Goal: Information Seeking & Learning: Learn about a topic

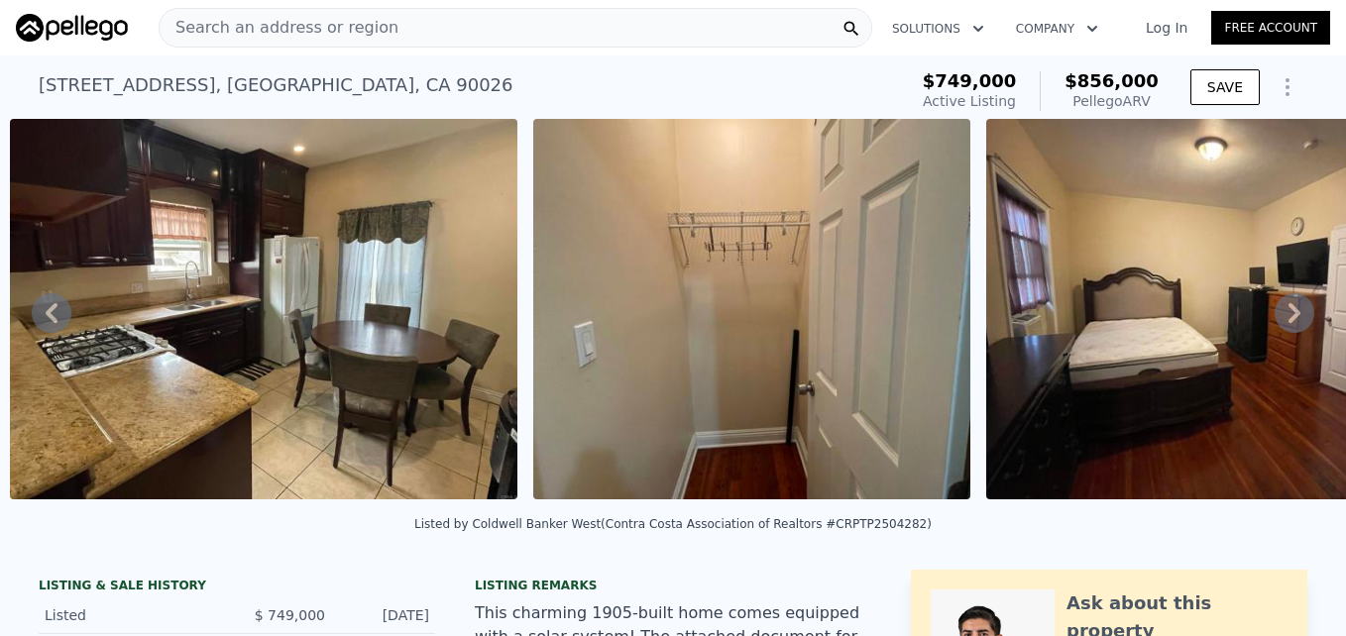
scroll to position [0, 4291]
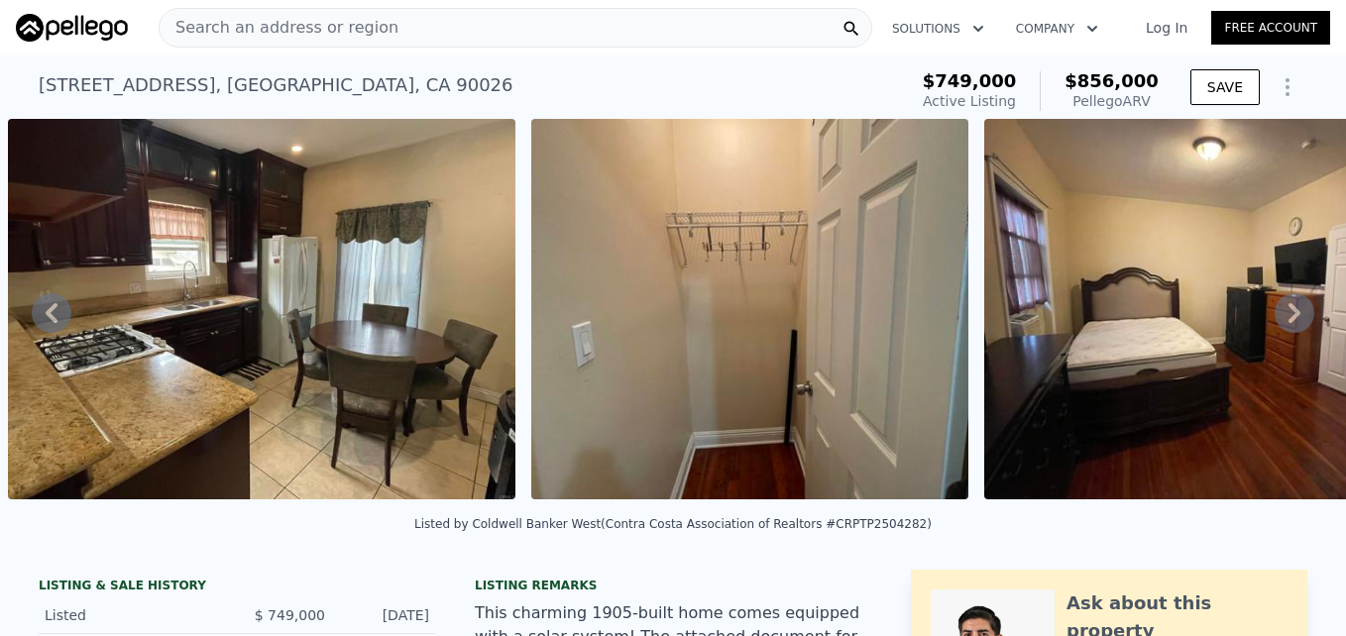
click at [459, 20] on div "Search an address or region" at bounding box center [516, 28] width 714 height 40
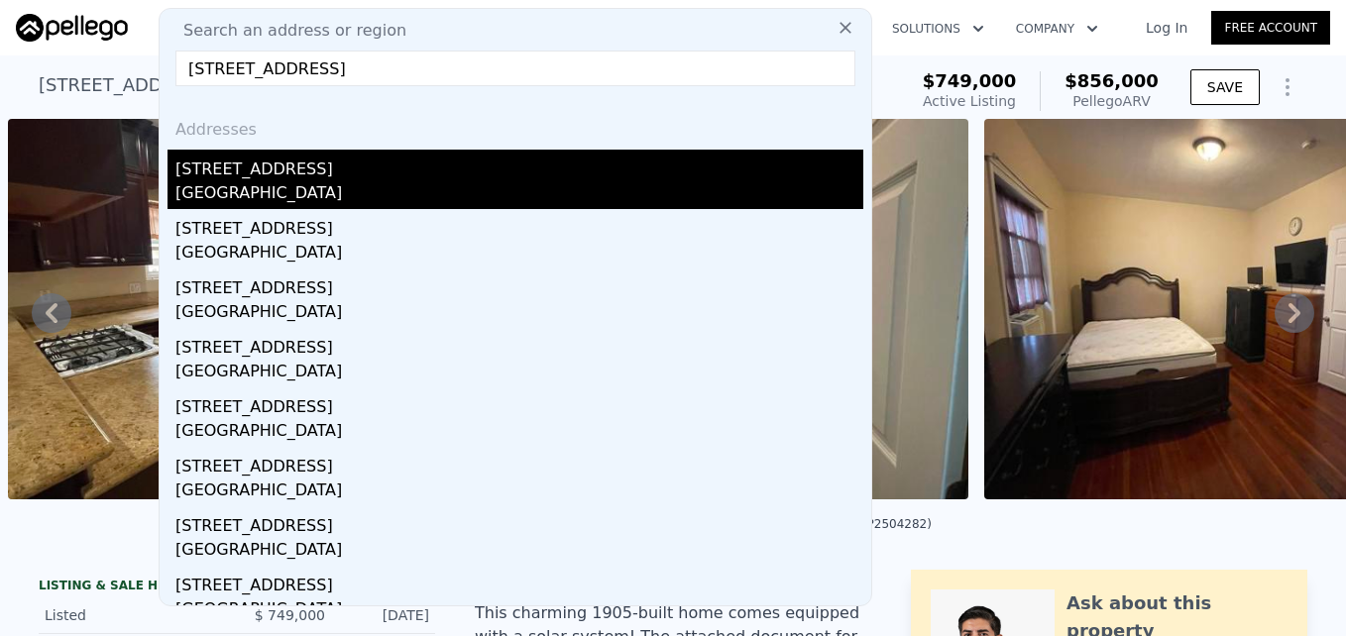
type input "[STREET_ADDRESS]"
click at [400, 174] on div "[STREET_ADDRESS]" at bounding box center [519, 166] width 688 height 32
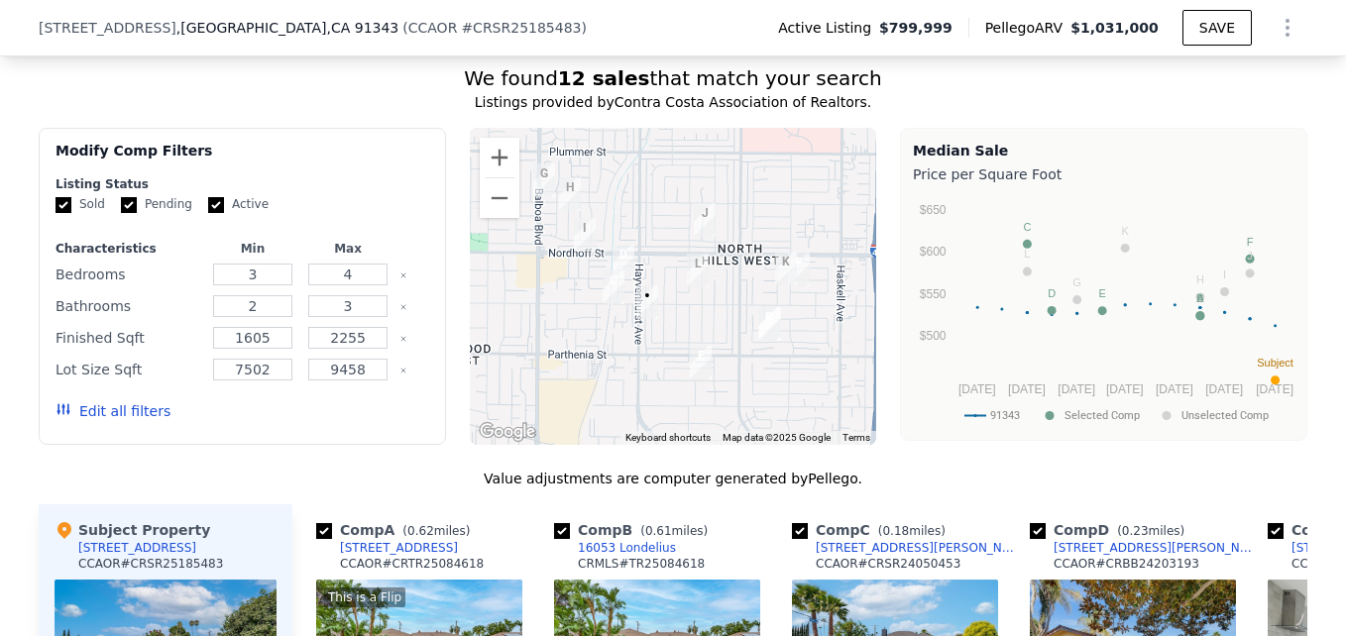
scroll to position [1914, 0]
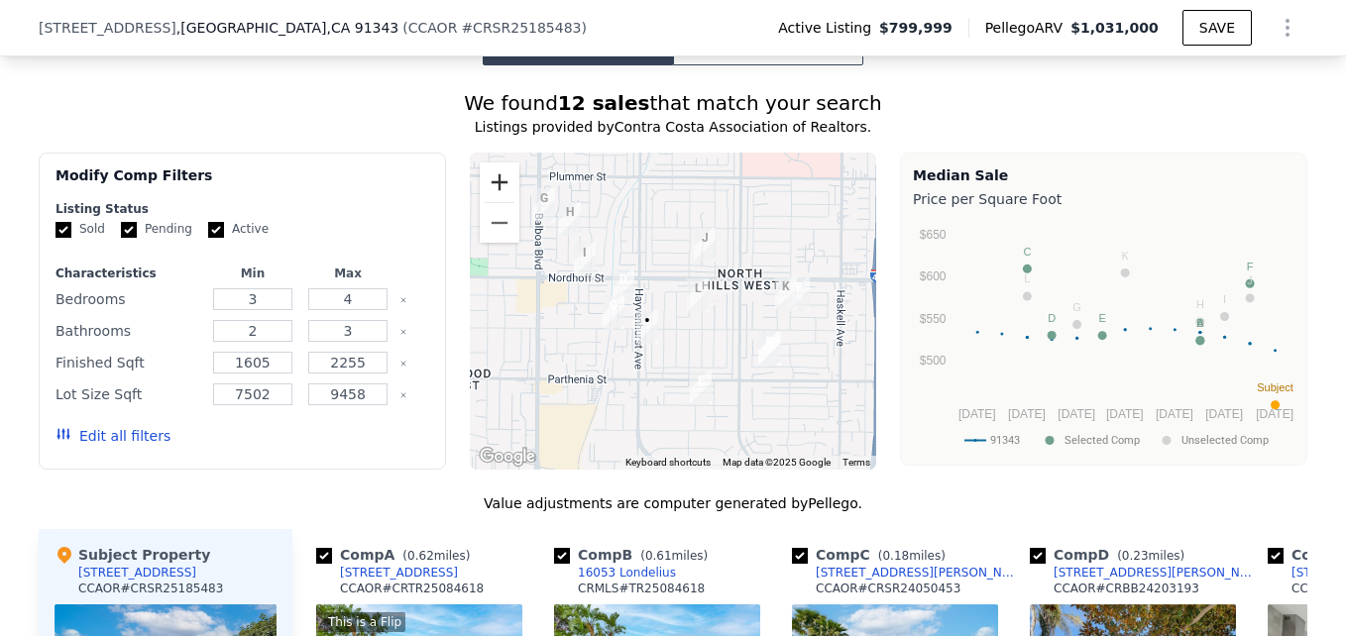
click at [480, 182] on button "Zoom in" at bounding box center [500, 183] width 40 height 40
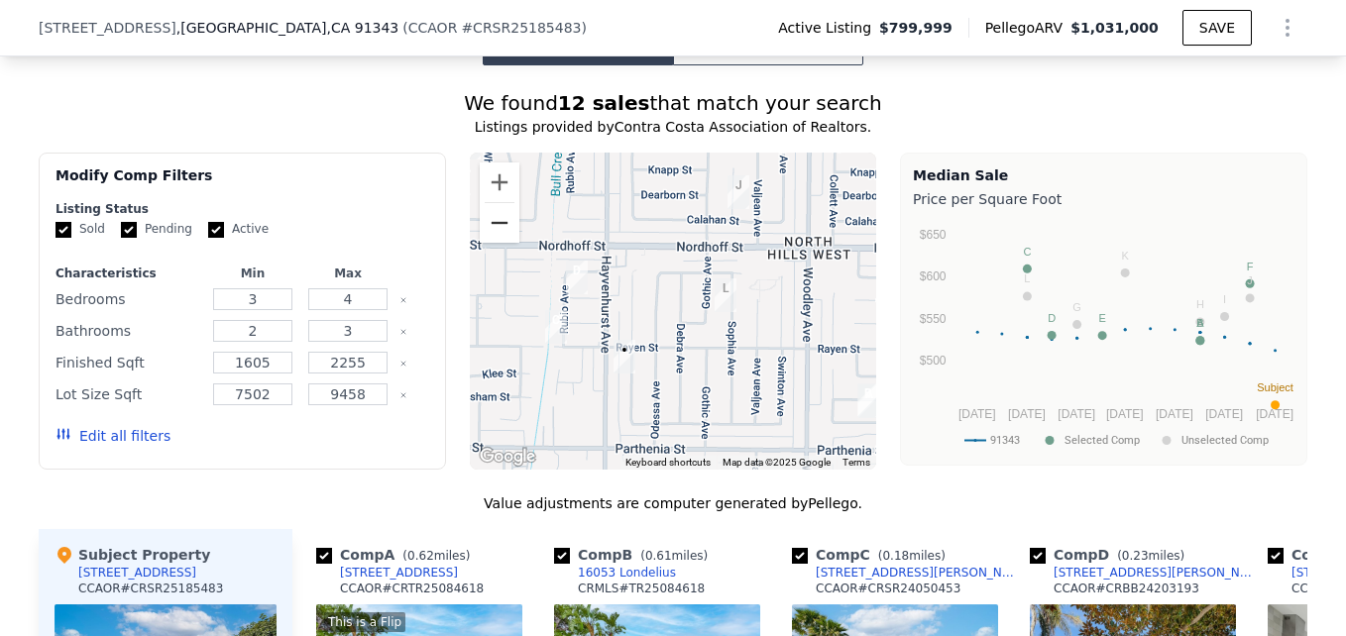
click at [500, 239] on button "Zoom out" at bounding box center [500, 223] width 40 height 40
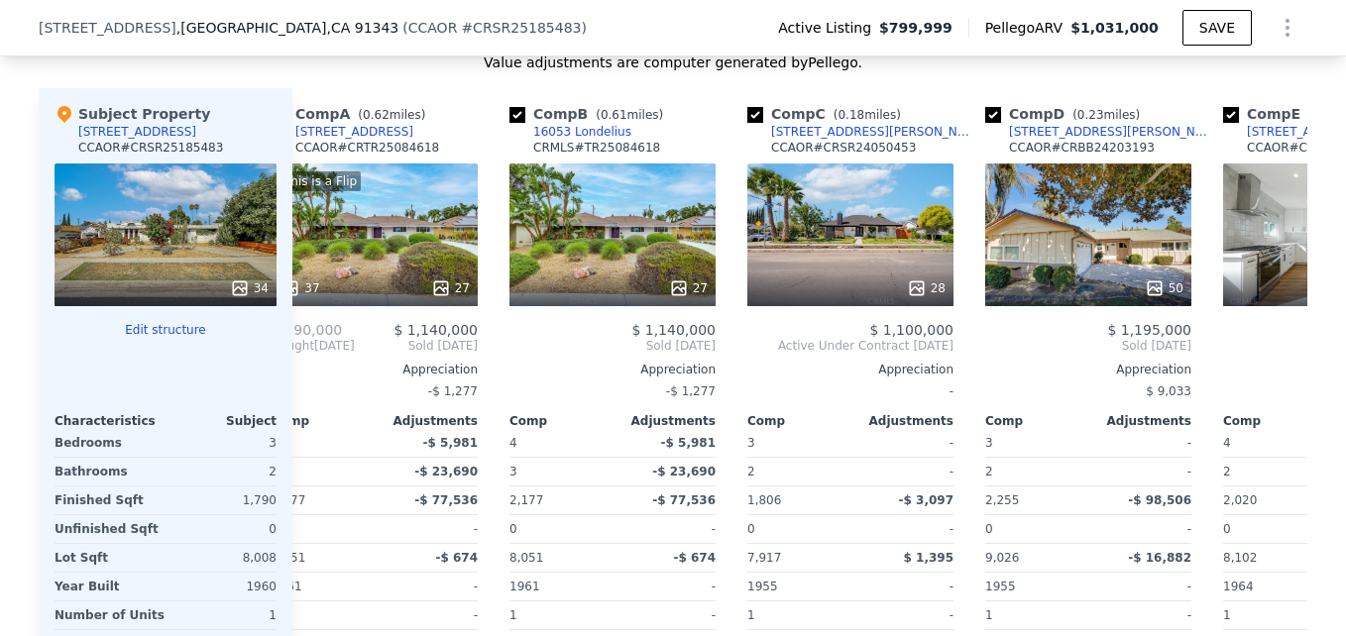
scroll to position [0, 0]
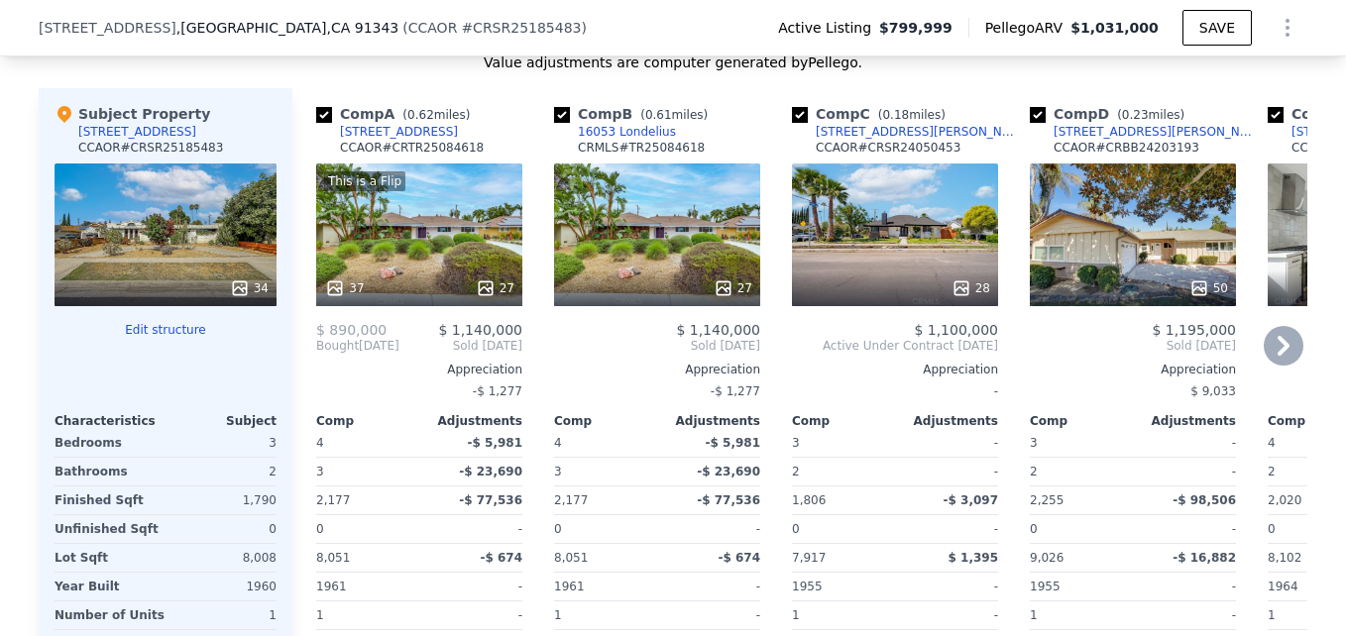
click at [451, 270] on div "This is a Flip 37 27" at bounding box center [419, 235] width 206 height 143
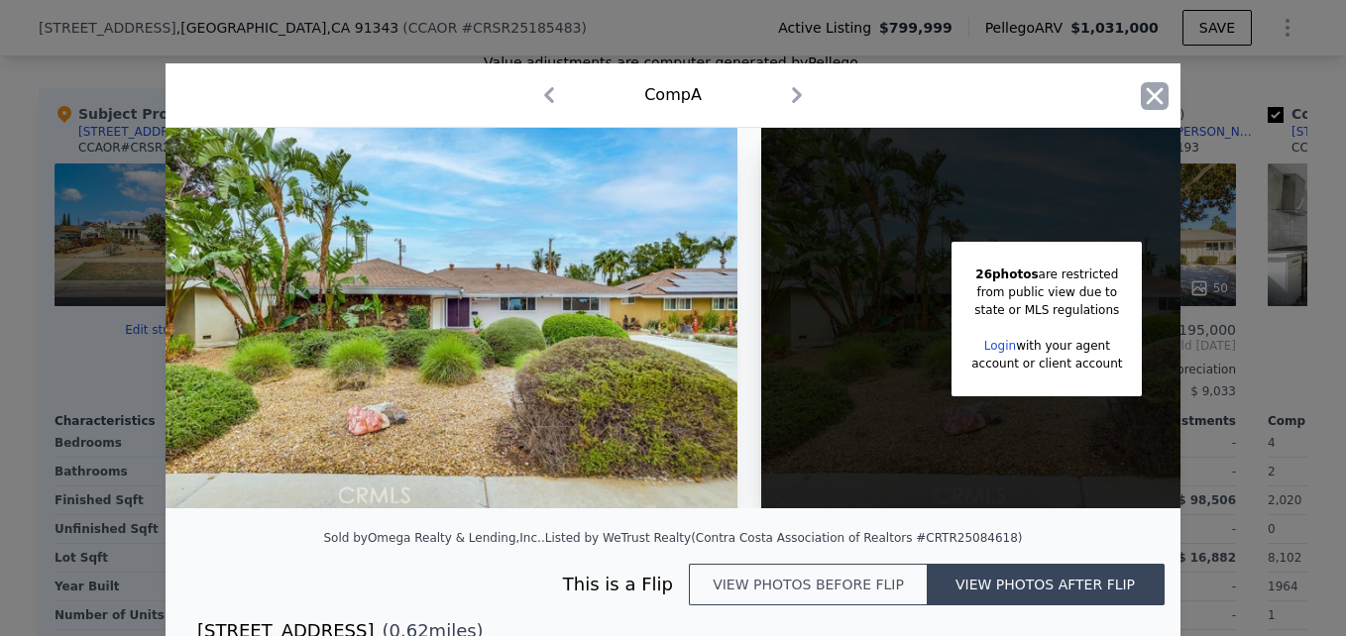
click at [1143, 104] on icon "button" at bounding box center [1155, 96] width 28 height 28
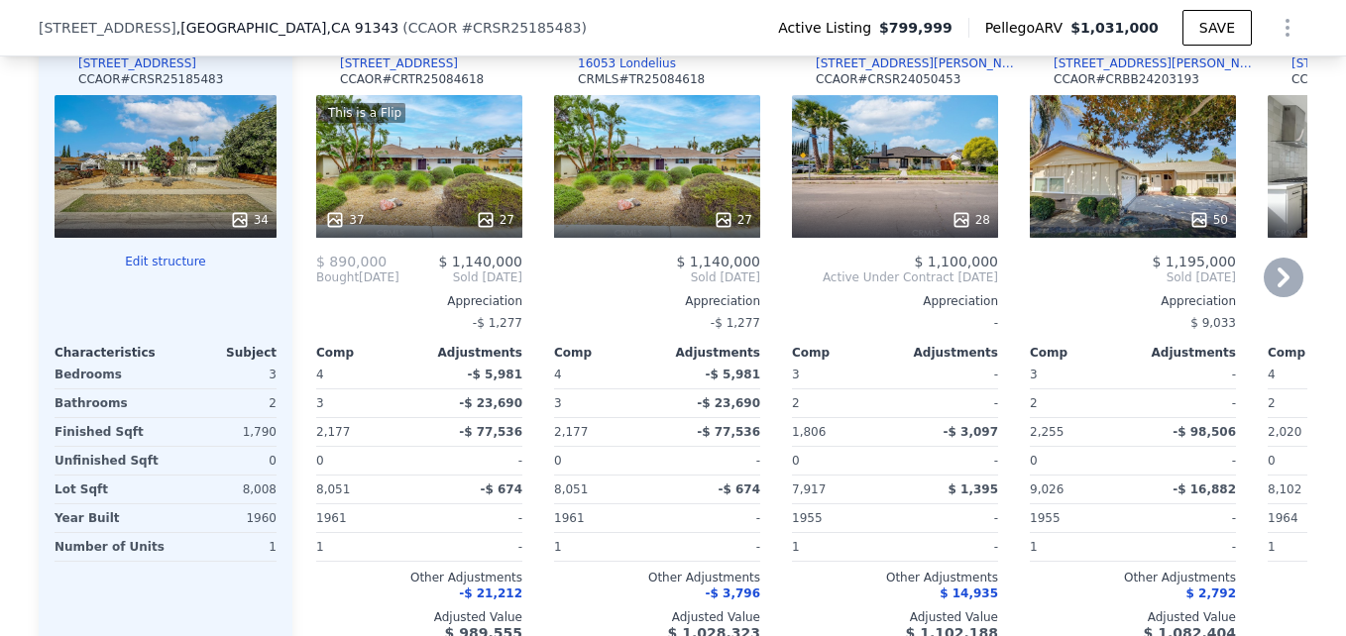
scroll to position [2424, 0]
click at [350, 443] on div "2,177" at bounding box center [365, 431] width 99 height 28
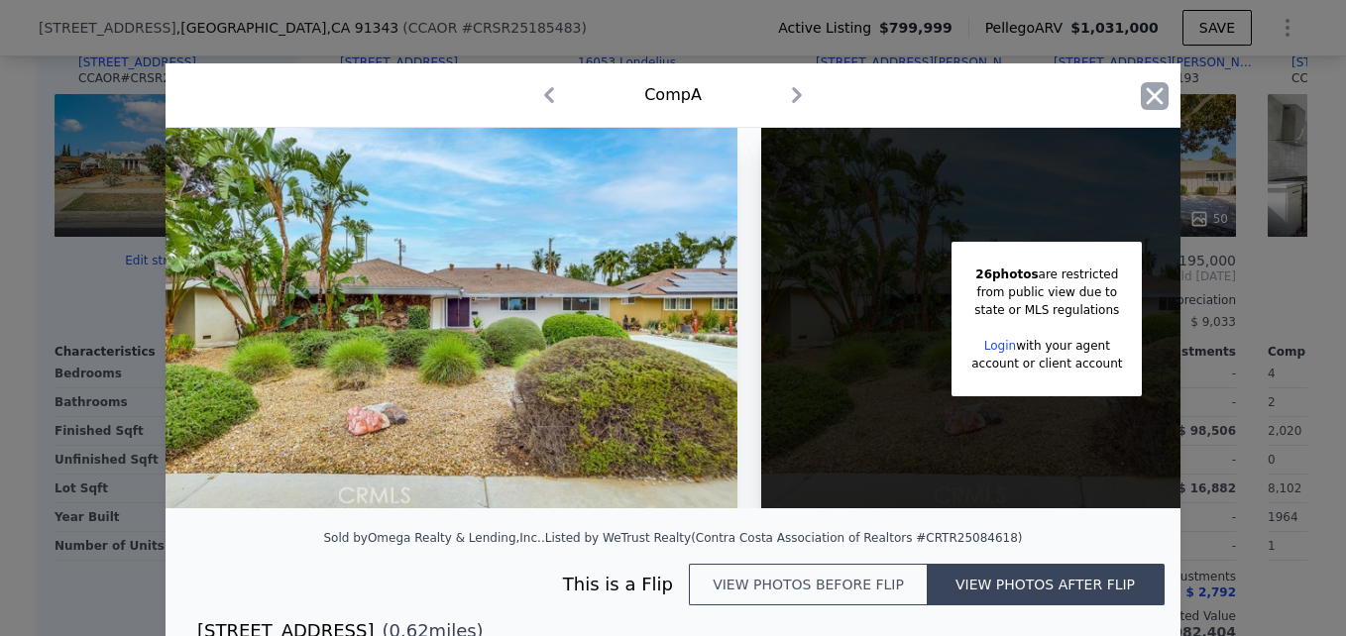
click at [1152, 99] on icon "button" at bounding box center [1155, 95] width 17 height 17
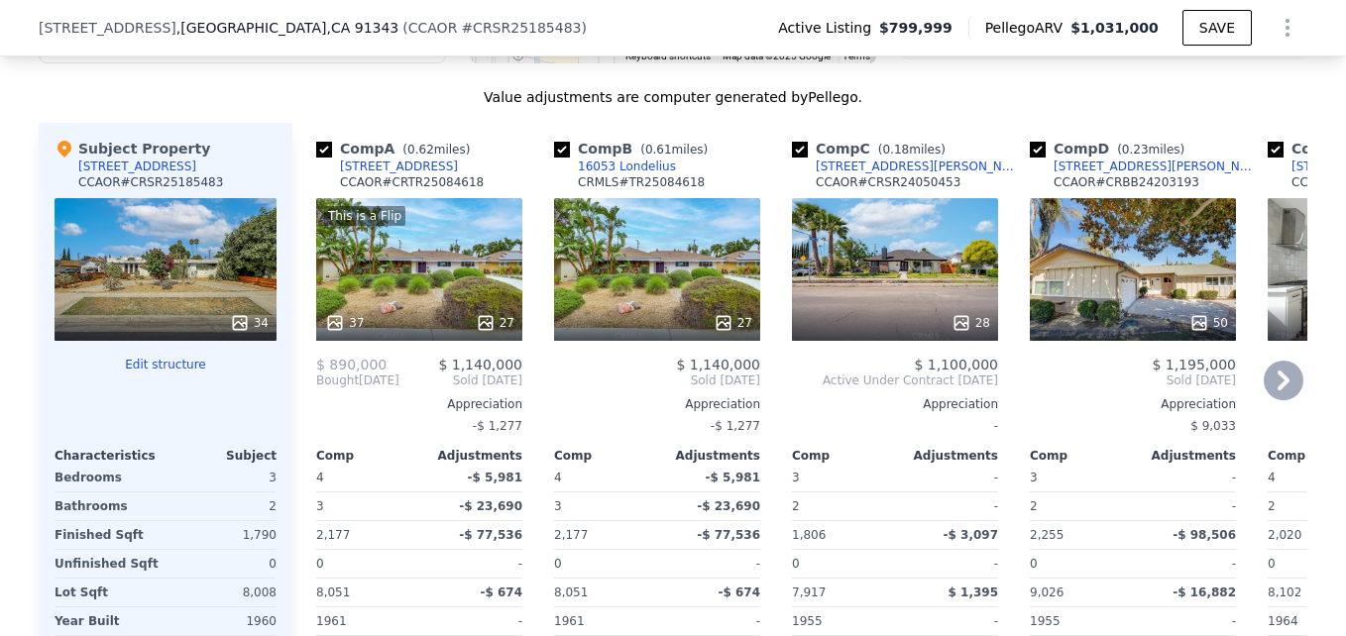
scroll to position [2318, 0]
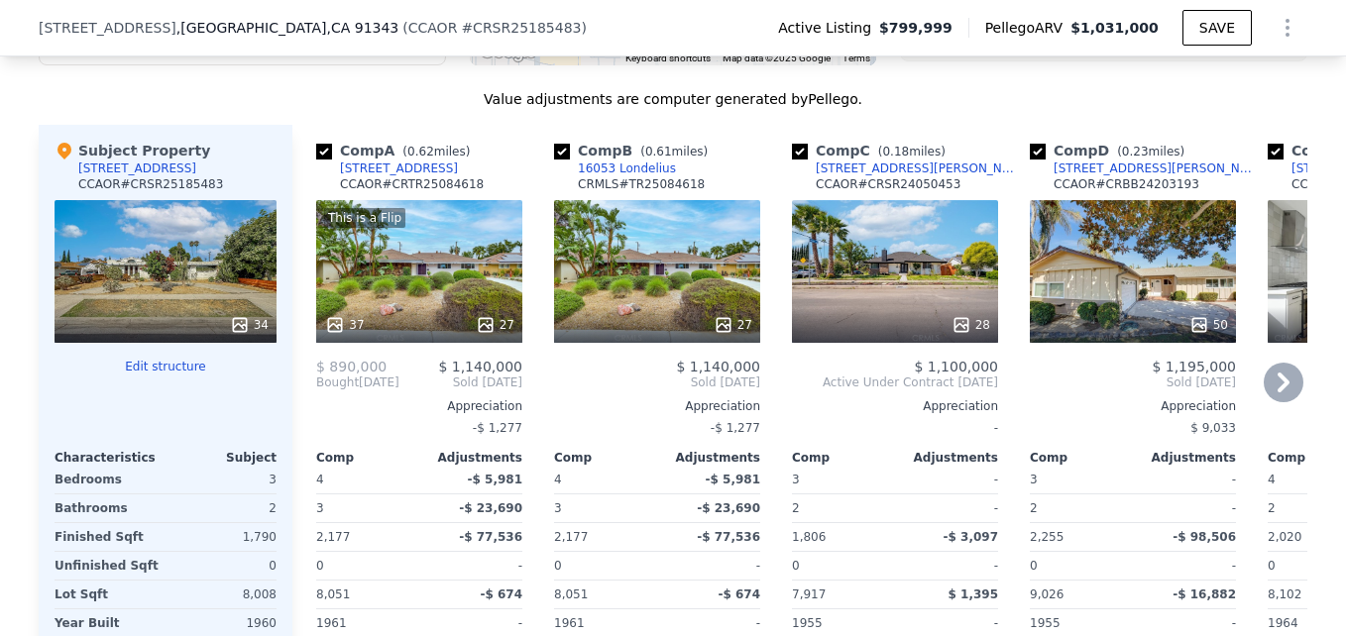
click at [463, 290] on div "This is a Flip 37 27" at bounding box center [419, 271] width 206 height 143
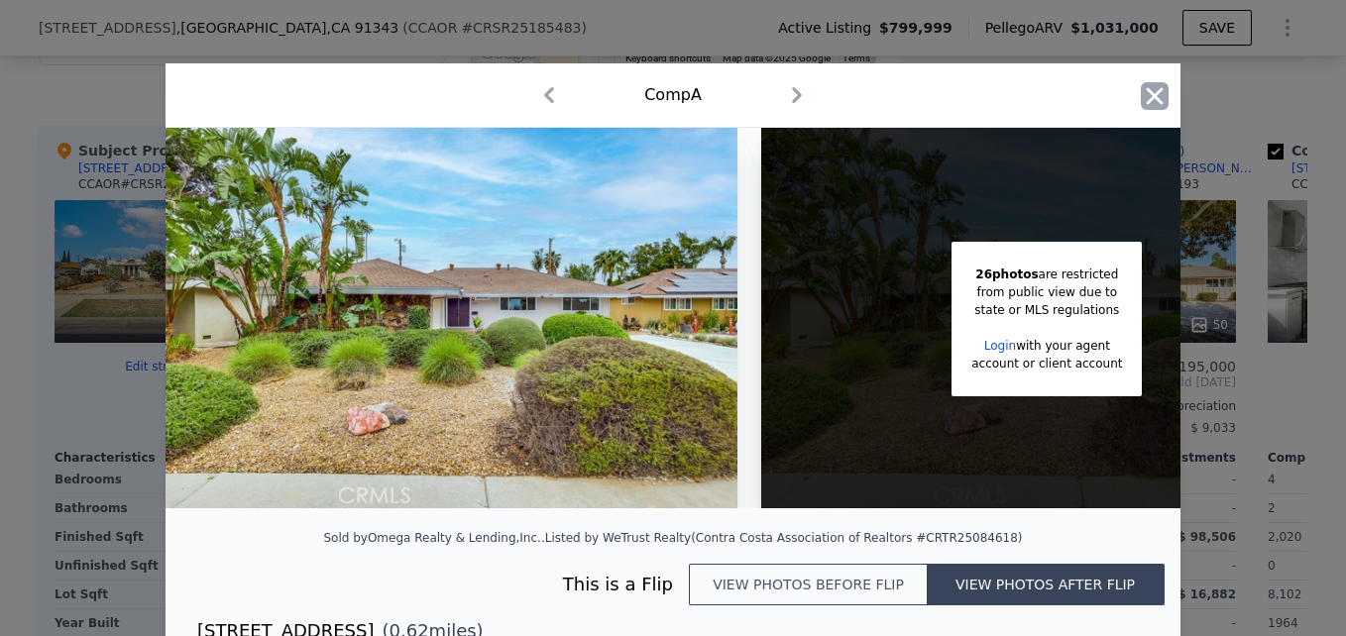
click at [1147, 91] on icon "button" at bounding box center [1155, 95] width 17 height 17
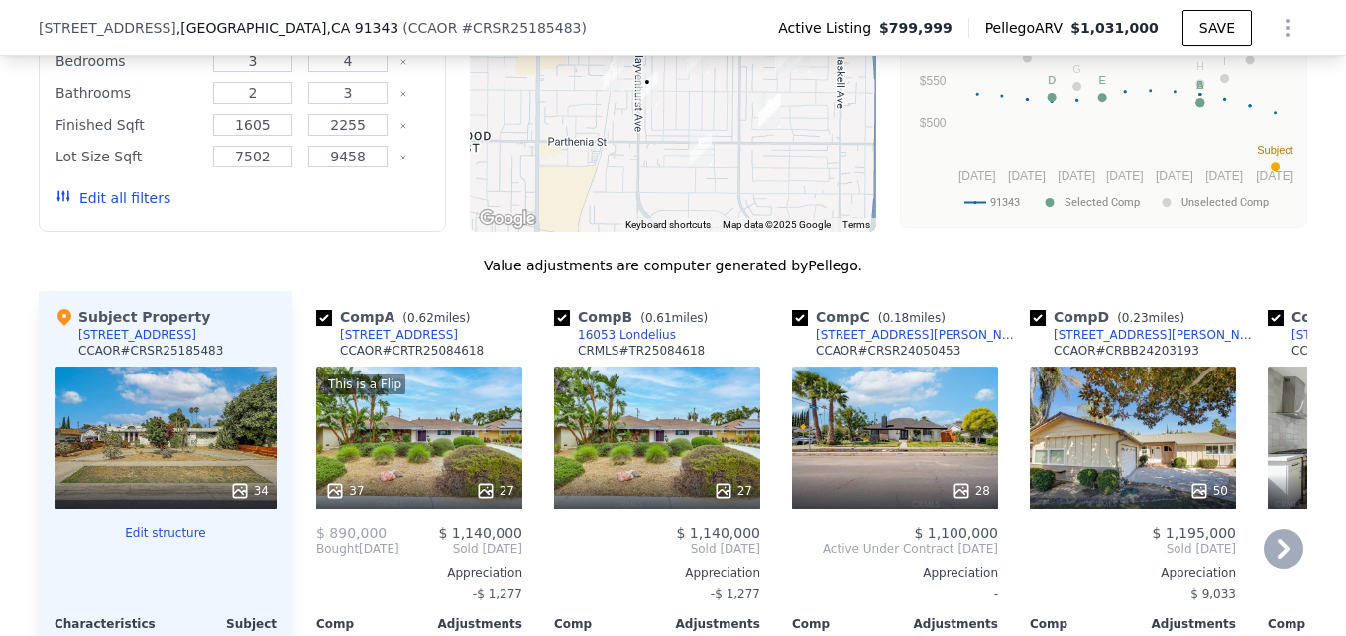
scroll to position [1889, 0]
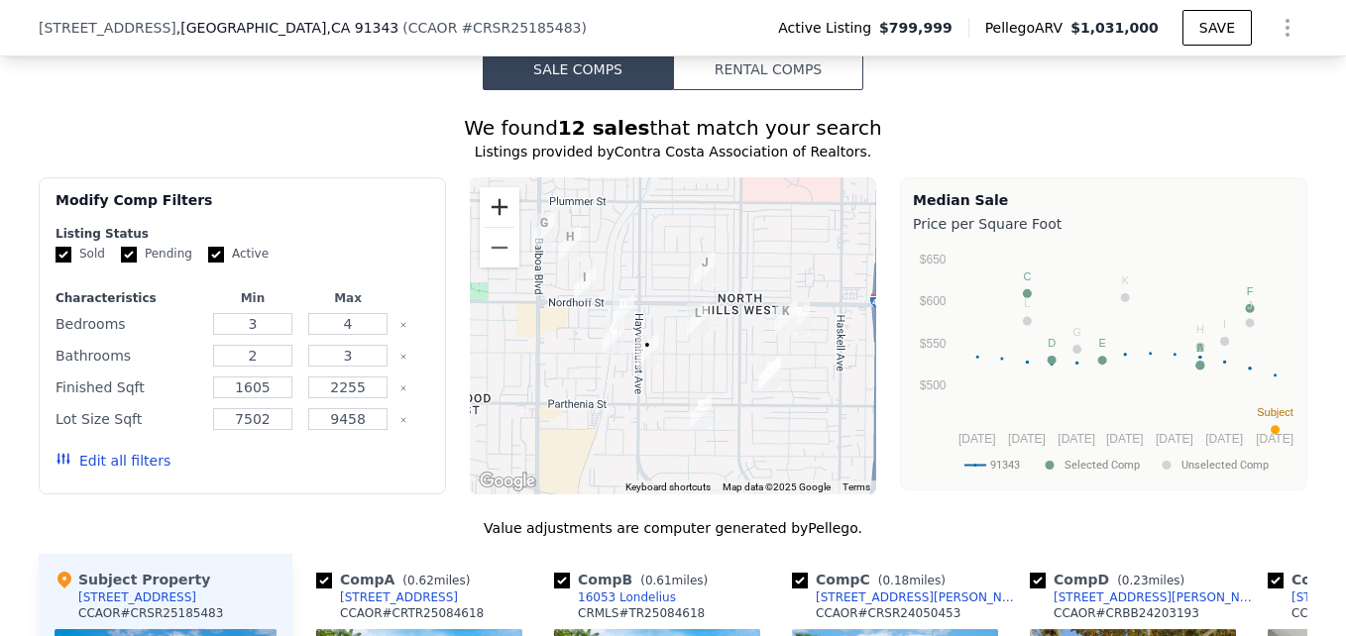
click at [495, 223] on button "Zoom in" at bounding box center [500, 207] width 40 height 40
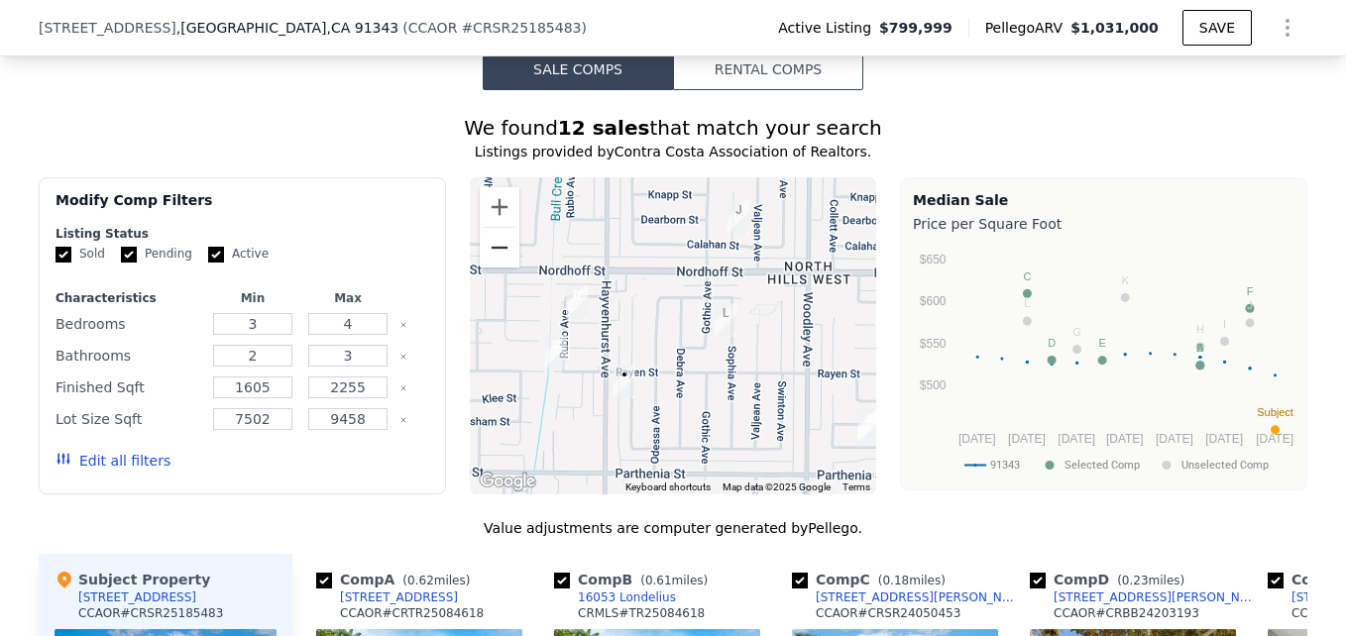
click at [496, 268] on button "Zoom out" at bounding box center [500, 248] width 40 height 40
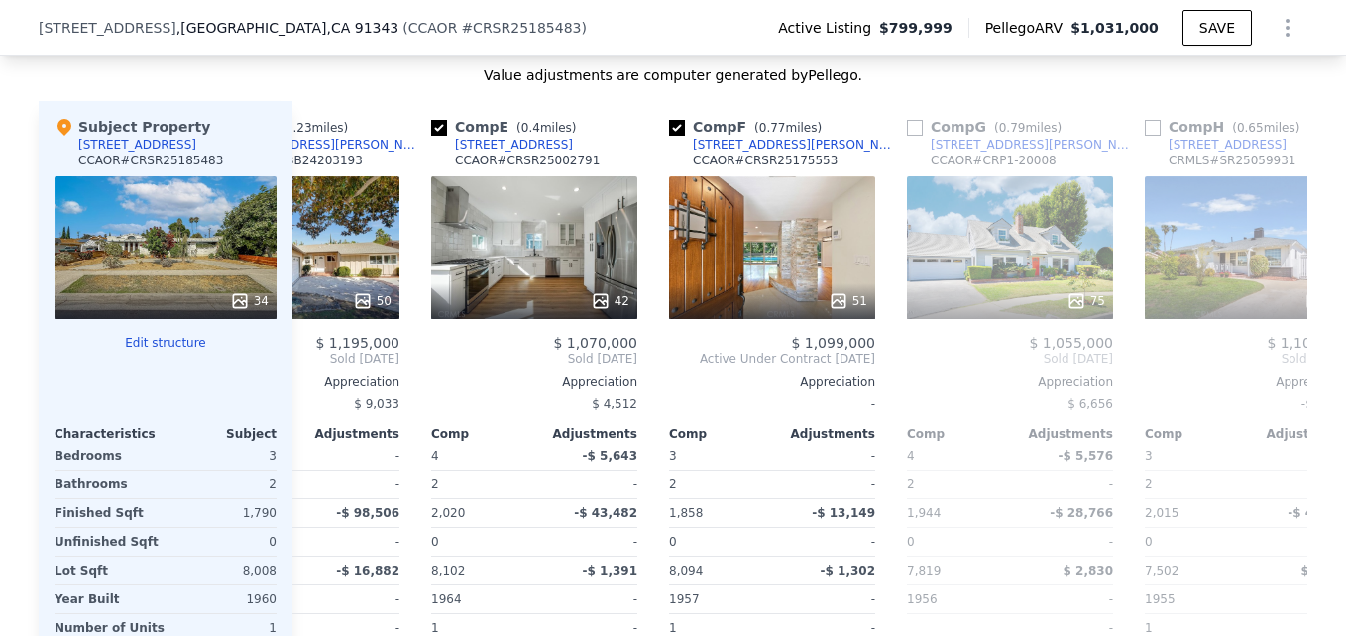
scroll to position [0, 837]
click at [646, 461] on div "Comp A ( 0.62 miles) [STREET_ADDRESS][GEOGRAPHIC_DATA] # CRTR25084618 This is a…" at bounding box center [799, 419] width 1015 height 637
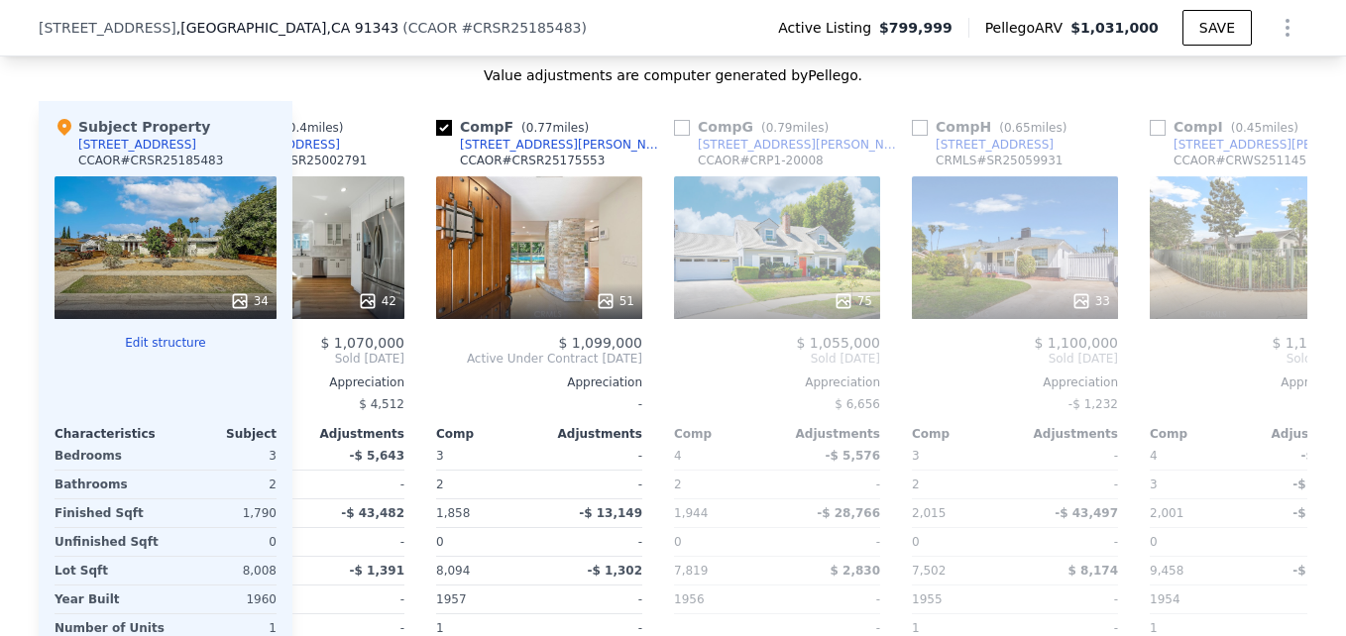
scroll to position [0, 1070]
click at [768, 246] on div "75" at bounding box center [776, 247] width 206 height 143
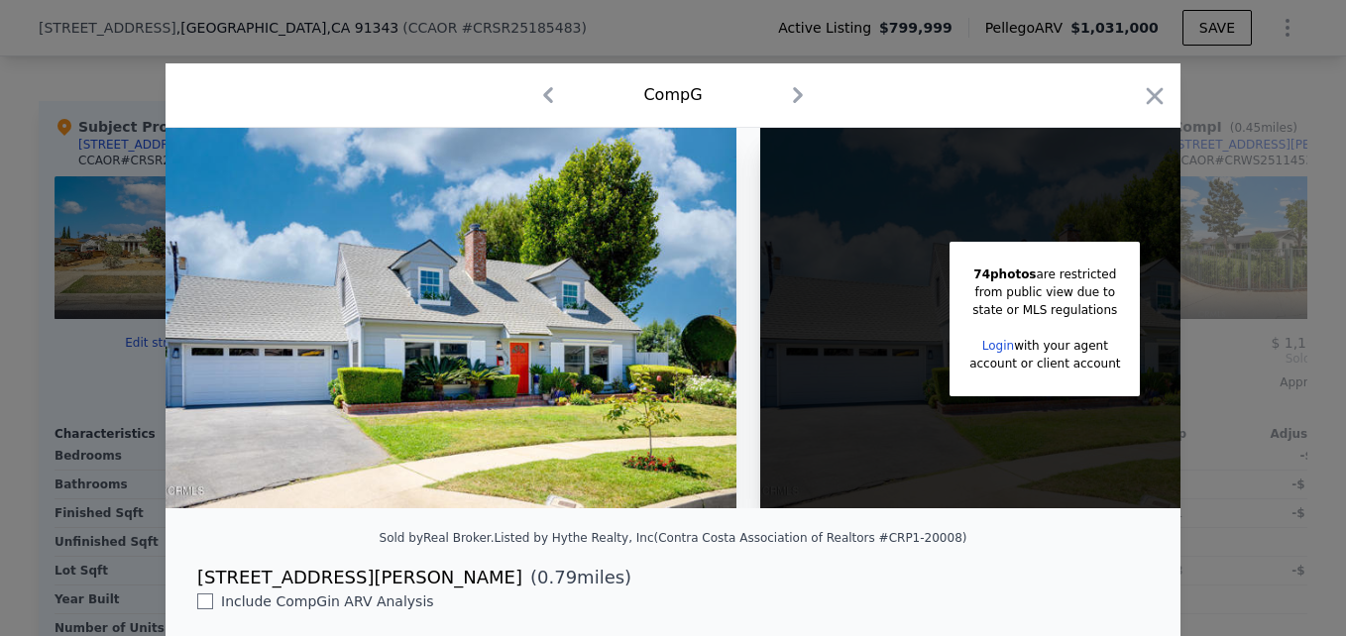
scroll to position [0, 158]
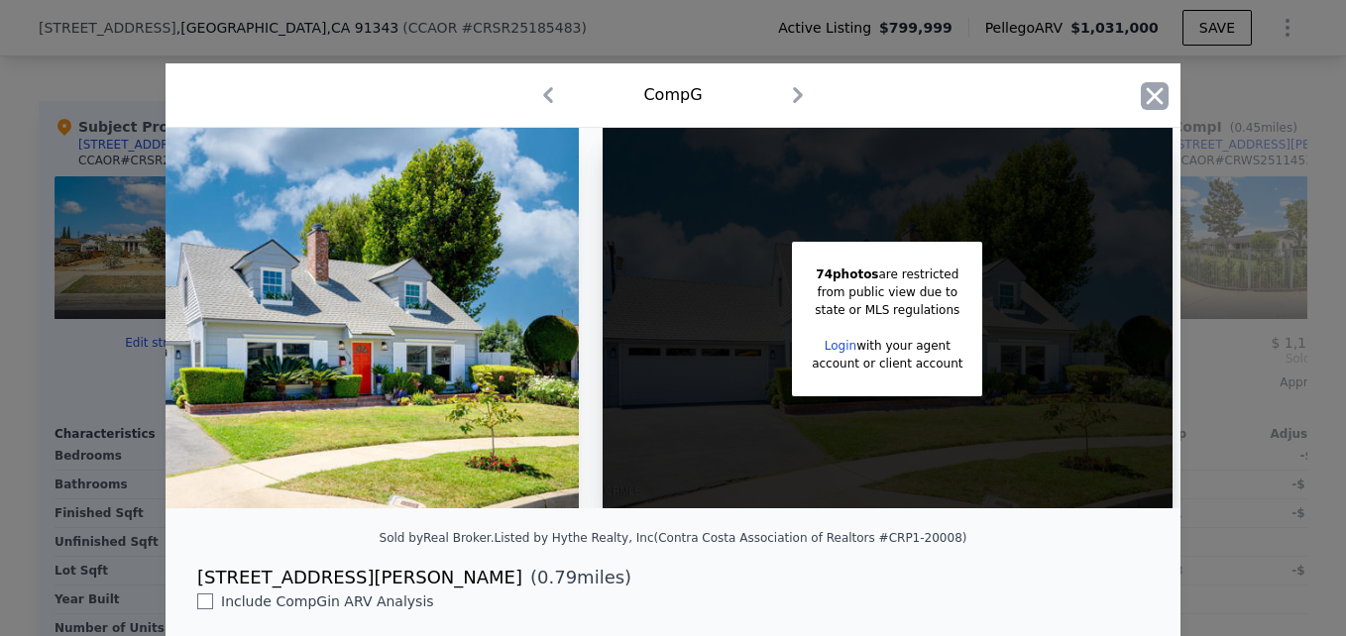
drag, startPoint x: 1152, startPoint y: 104, endPoint x: 1141, endPoint y: 94, distance: 14.7
click at [1141, 94] on icon "button" at bounding box center [1155, 96] width 28 height 28
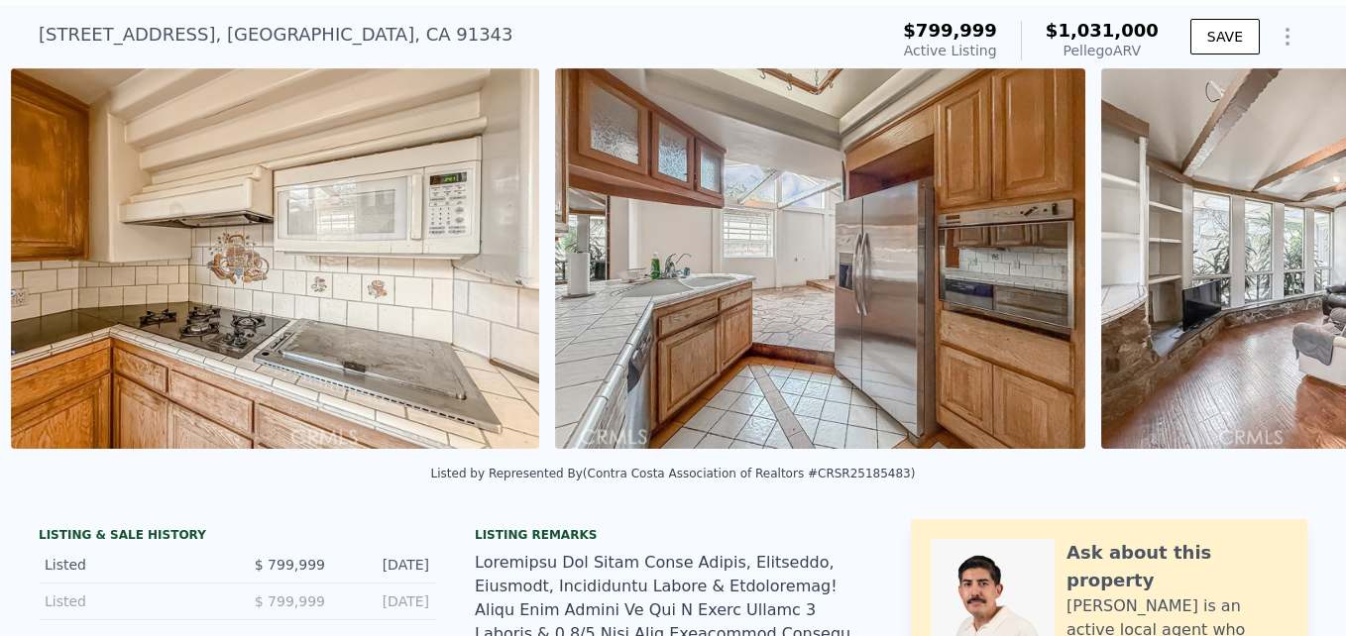
scroll to position [0, 8423]
